Goal: Check status: Check status

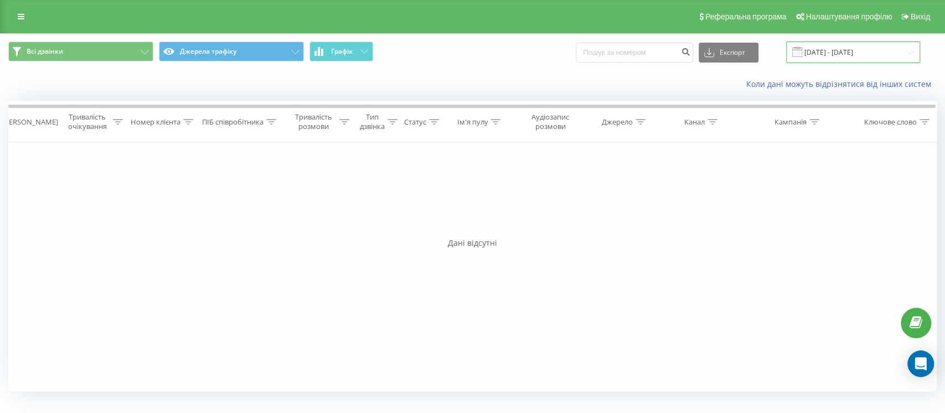
click at [865, 57] on input "19.09.2025 - 19.09.2025" at bounding box center [853, 53] width 134 height 22
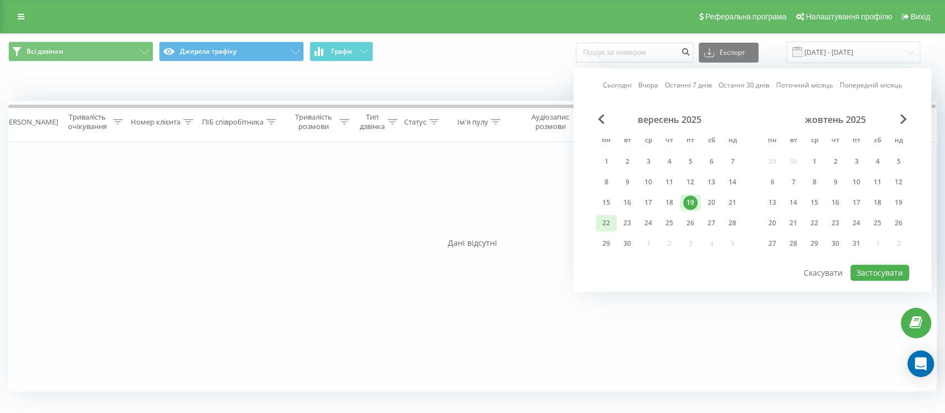
click at [609, 216] on div "22" at bounding box center [606, 223] width 14 height 14
click at [888, 268] on button "Застосувати" at bounding box center [879, 273] width 59 height 16
type input "[DATE] - [DATE]"
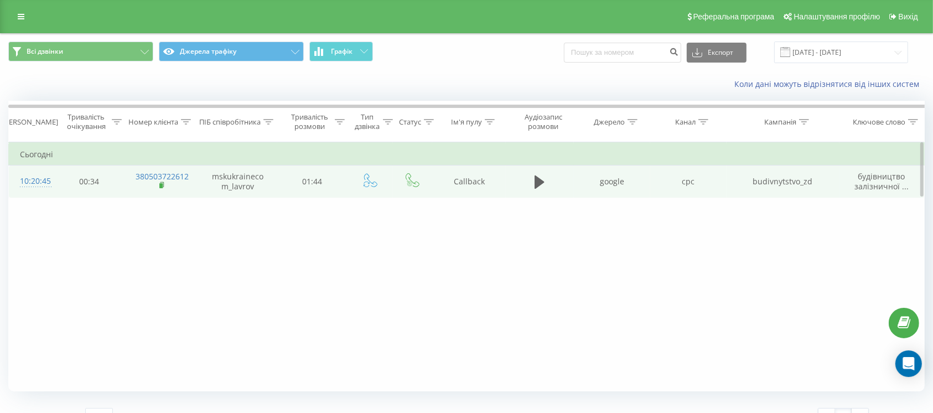
click at [160, 183] on rect at bounding box center [160, 185] width 3 height 5
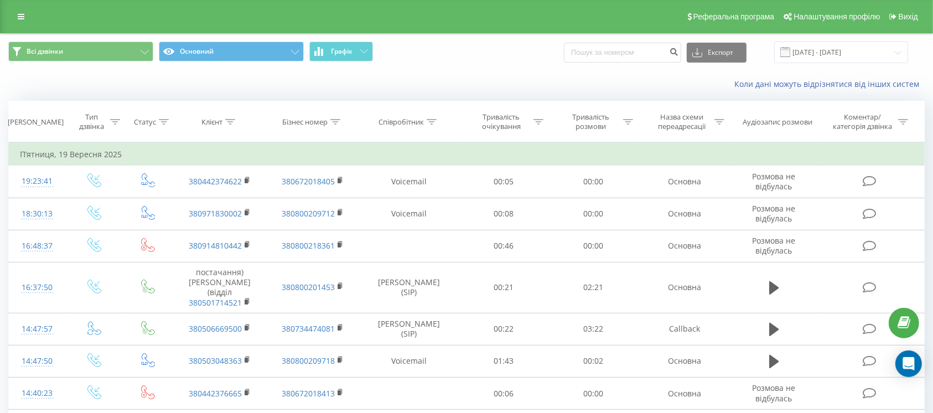
drag, startPoint x: 798, startPoint y: 64, endPoint x: 804, endPoint y: 59, distance: 8.2
click at [801, 61] on div "Всі дзвінки Основний Графік Експорт .csv .xls .xlsx 19.09.2025 - 19.09.2025" at bounding box center [467, 52] width 932 height 37
click at [804, 59] on input "19.09.2025 - 19.09.2025" at bounding box center [841, 53] width 134 height 22
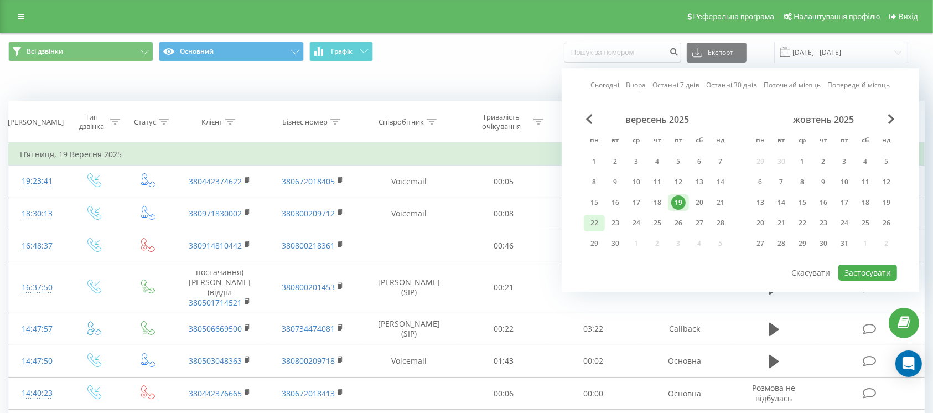
click at [602, 225] on div "22" at bounding box center [594, 223] width 21 height 17
click at [879, 276] on div "Сьогодні Вчора Останні 7 днів Останні 30 днів Поточний місяць Попередній місяць…" at bounding box center [740, 180] width 357 height 224
click at [881, 274] on button "Застосувати" at bounding box center [867, 273] width 59 height 16
type input "[DATE] - [DATE]"
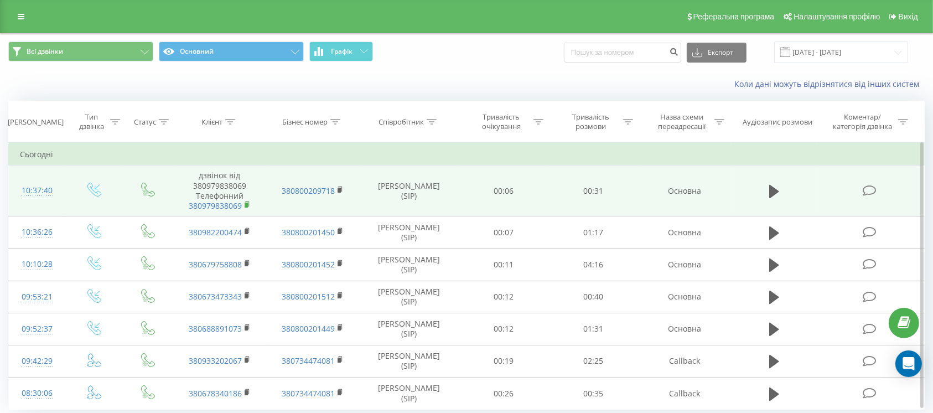
click at [245, 201] on icon at bounding box center [248, 205] width 6 height 8
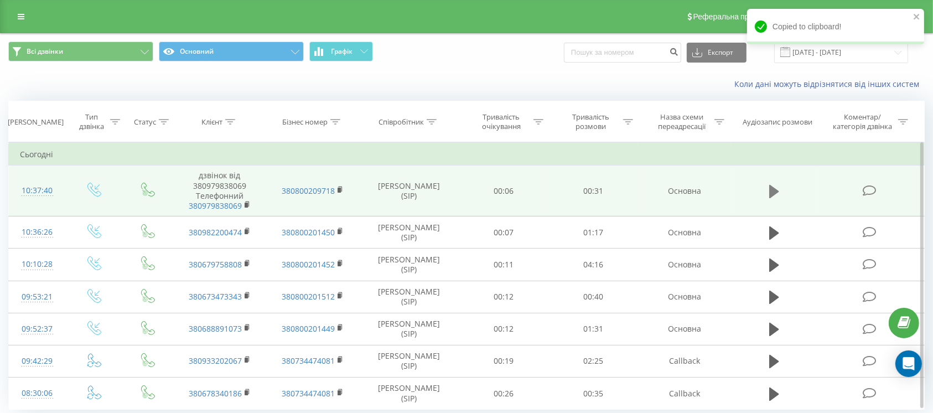
click at [773, 184] on icon at bounding box center [774, 191] width 10 height 15
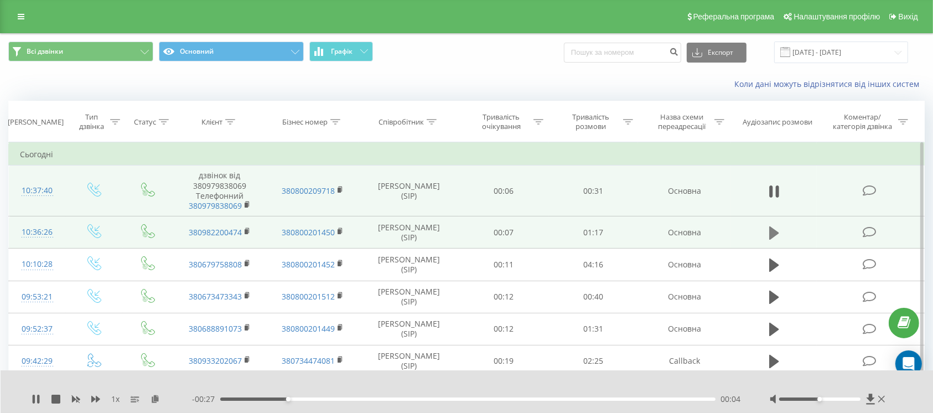
click at [775, 230] on icon at bounding box center [774, 232] width 10 height 13
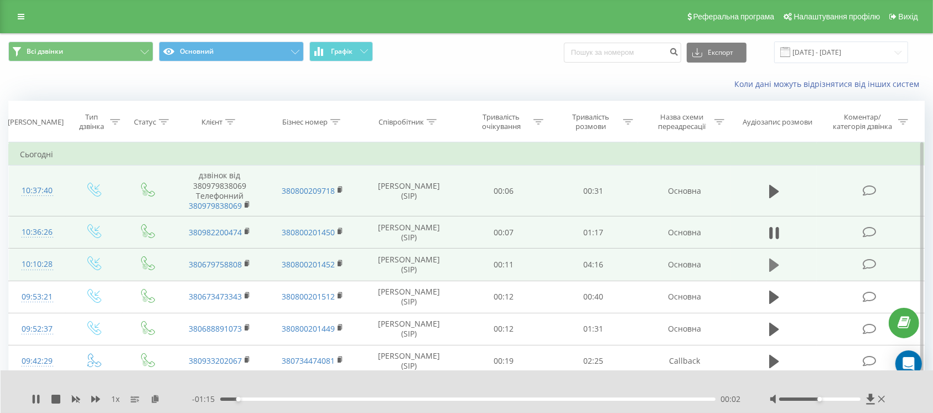
click at [768, 260] on button at bounding box center [774, 265] width 17 height 17
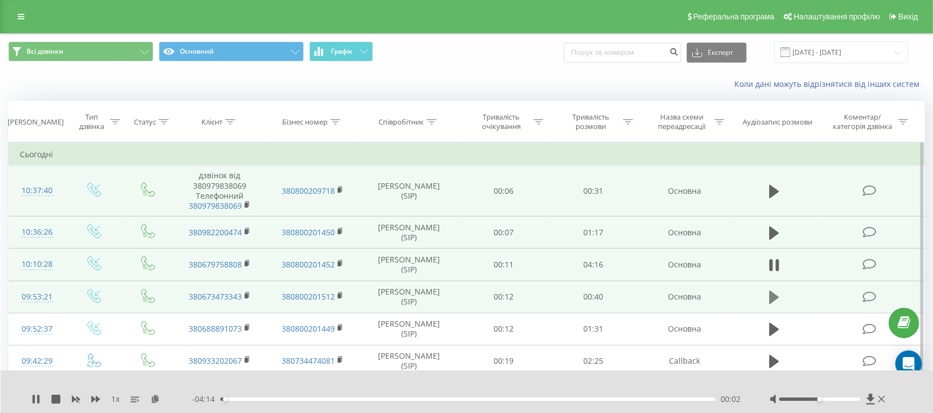
click at [771, 291] on icon at bounding box center [774, 297] width 10 height 13
click at [243, 290] on td "380673473343" at bounding box center [219, 297] width 93 height 32
click at [249, 297] on icon at bounding box center [248, 296] width 6 height 8
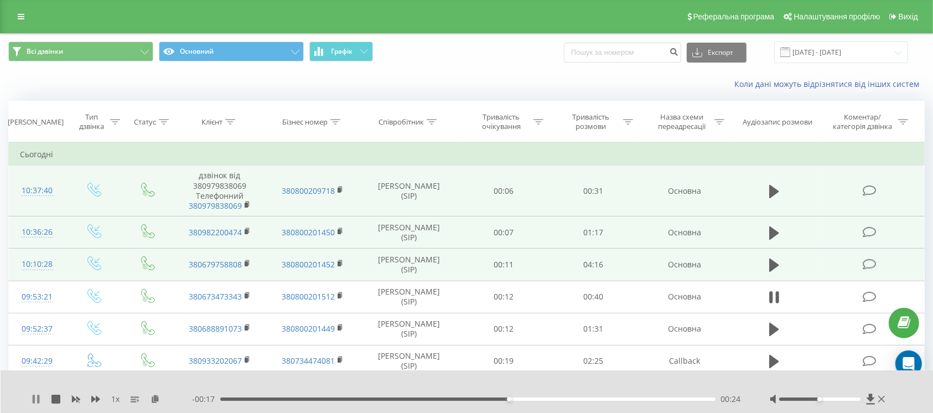
click at [35, 395] on icon at bounding box center [36, 399] width 9 height 9
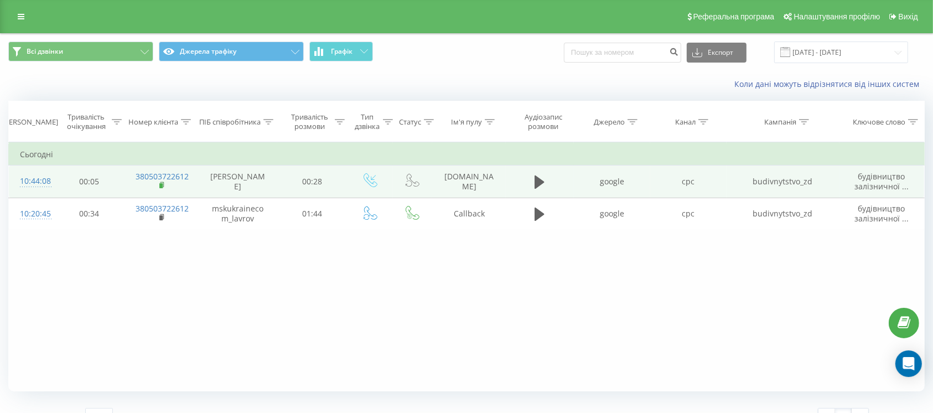
click at [161, 185] on rect at bounding box center [160, 185] width 3 height 5
click at [533, 183] on button at bounding box center [539, 182] width 17 height 17
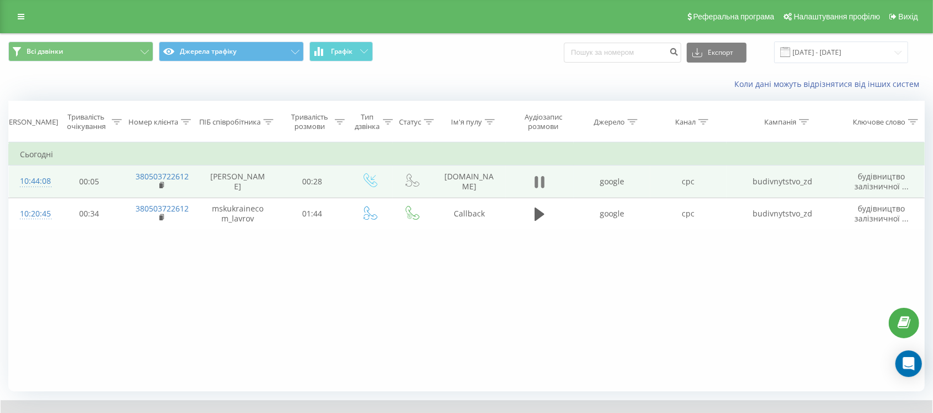
click at [536, 186] on icon at bounding box center [536, 182] width 3 height 12
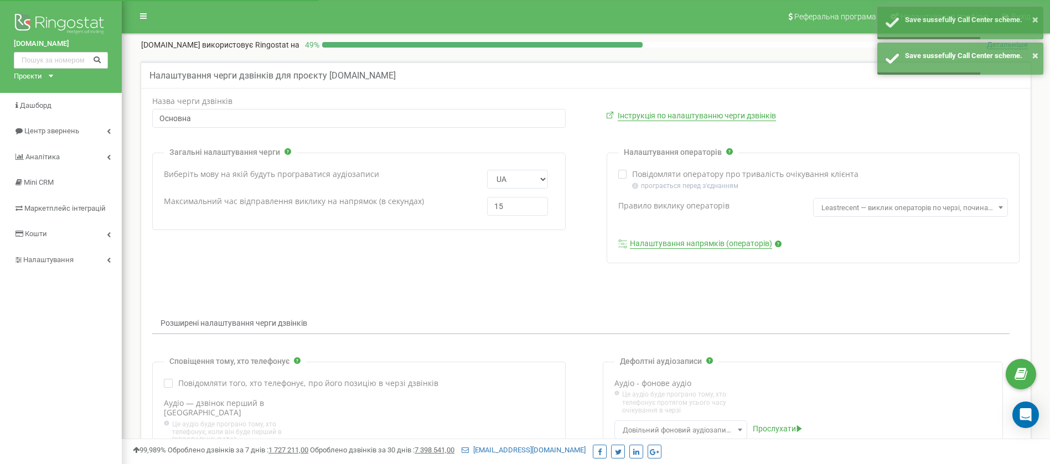
select select "rrmemory"
